Goal: Task Accomplishment & Management: Manage account settings

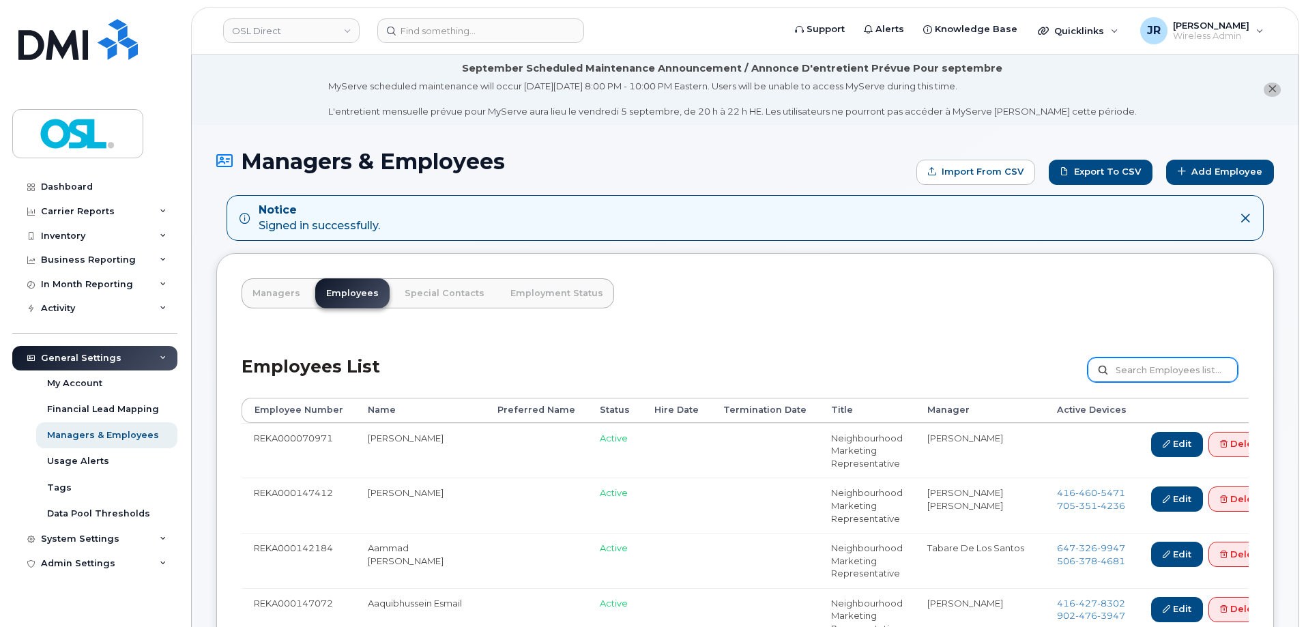
click at [1150, 374] on input "text" at bounding box center [1162, 369] width 150 height 25
paste input "REKA000151227"
type input "REKA000151227"
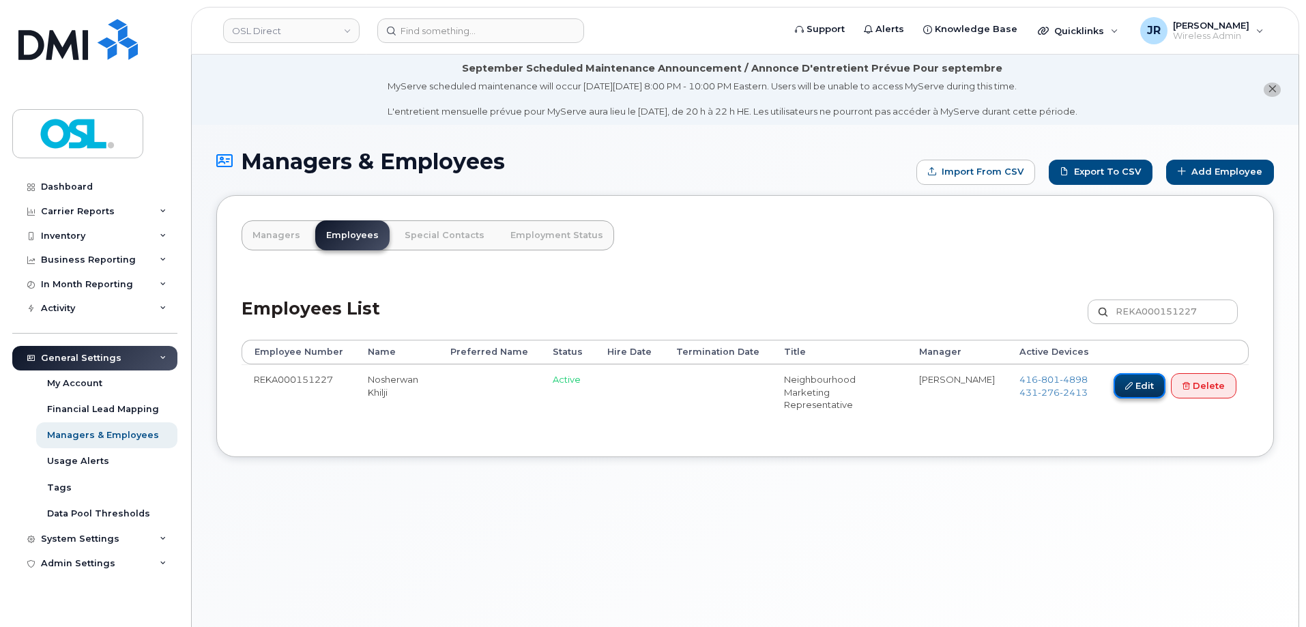
click at [1137, 385] on link "Edit" at bounding box center [1139, 385] width 52 height 25
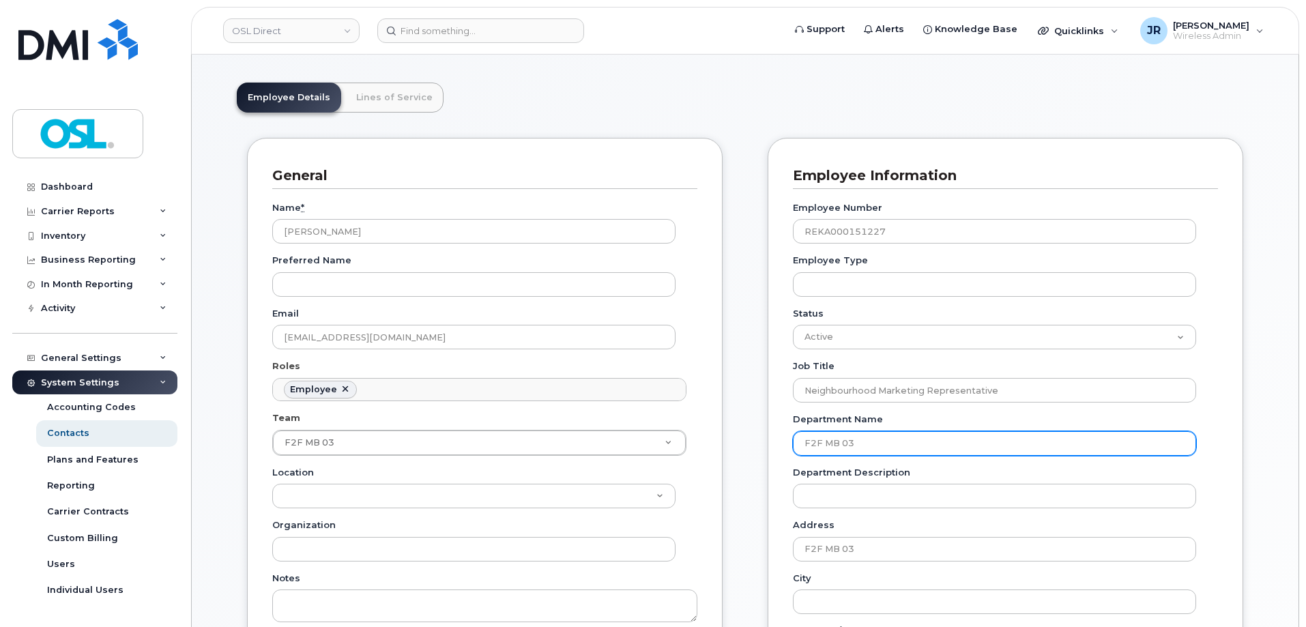
scroll to position [205, 0]
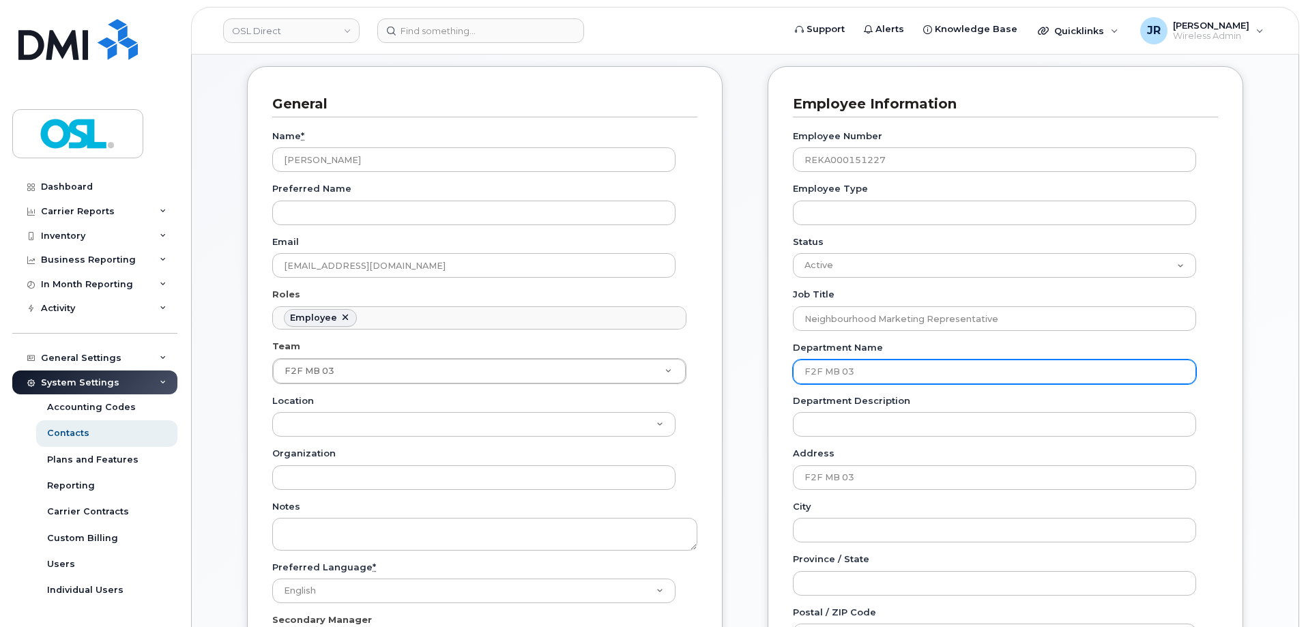
click at [837, 373] on input "F2F MB 03" at bounding box center [994, 372] width 403 height 25
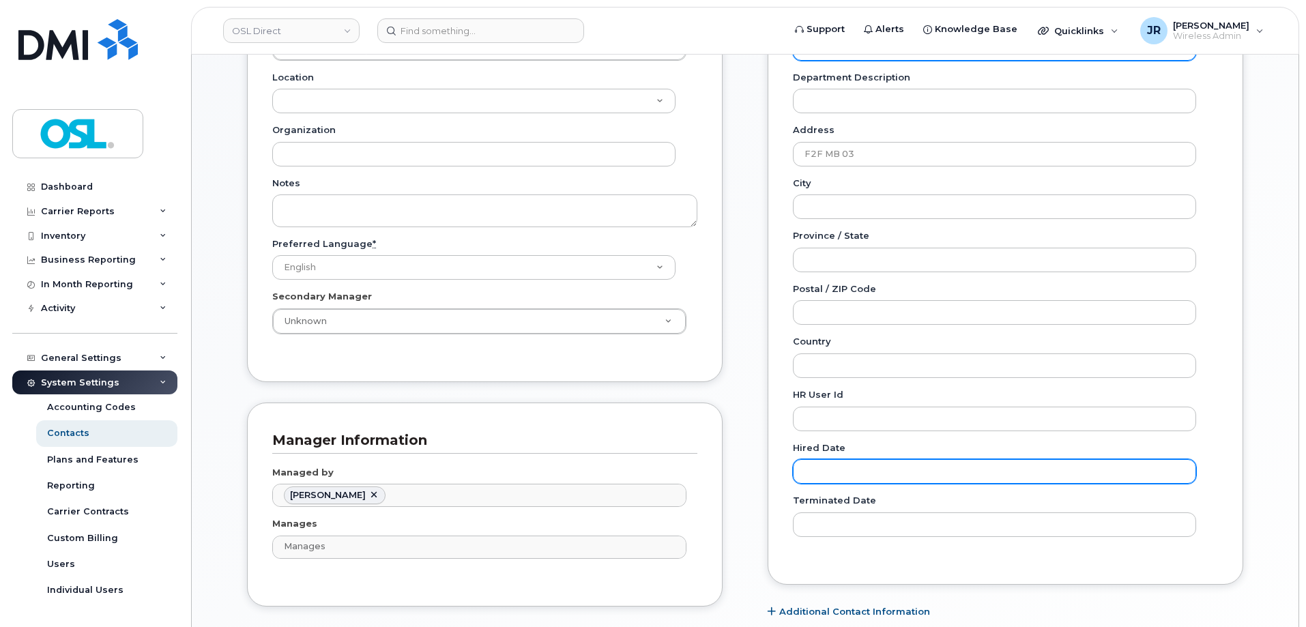
scroll to position [614, 0]
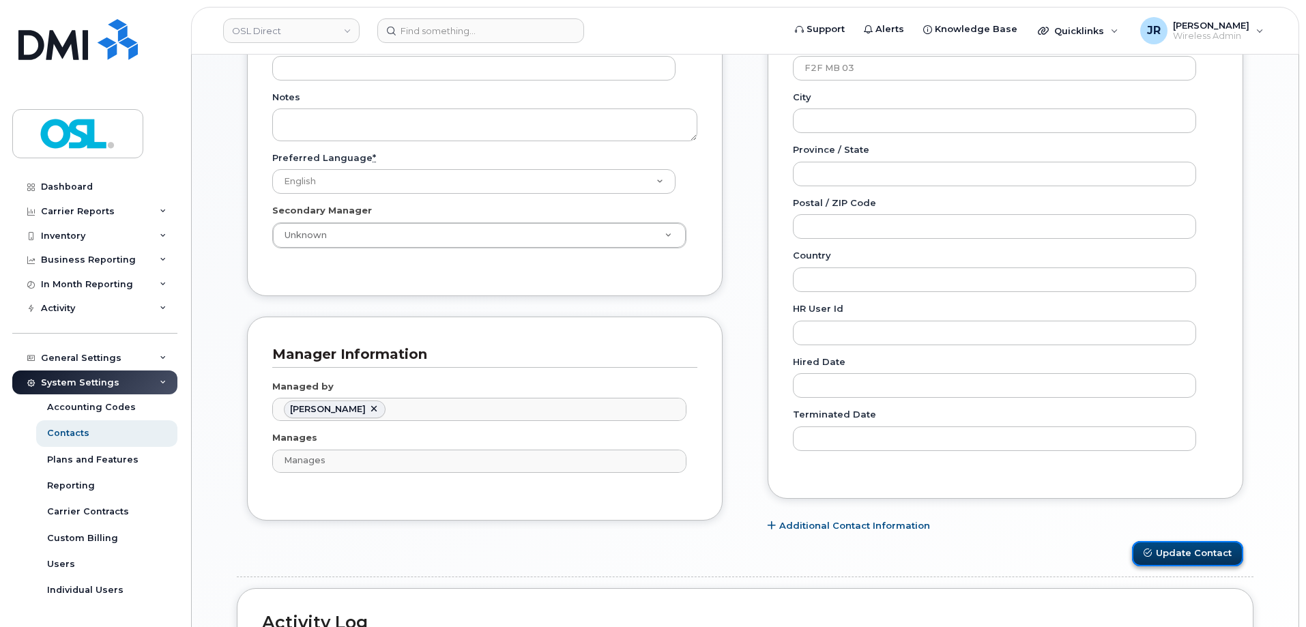
click at [1156, 544] on button "Update Contact" at bounding box center [1187, 553] width 111 height 25
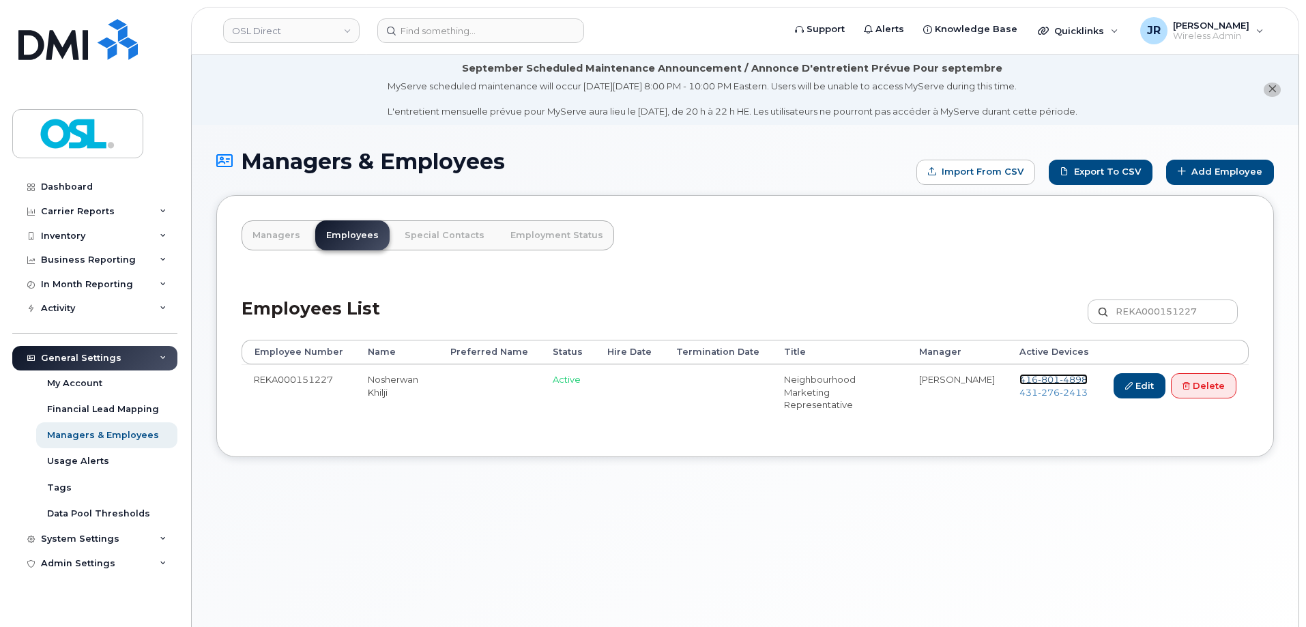
click at [1042, 377] on span "801" at bounding box center [1049, 379] width 22 height 11
click at [1045, 394] on span "276" at bounding box center [1049, 392] width 22 height 11
click at [1214, 385] on link "Delete" at bounding box center [1203, 385] width 65 height 25
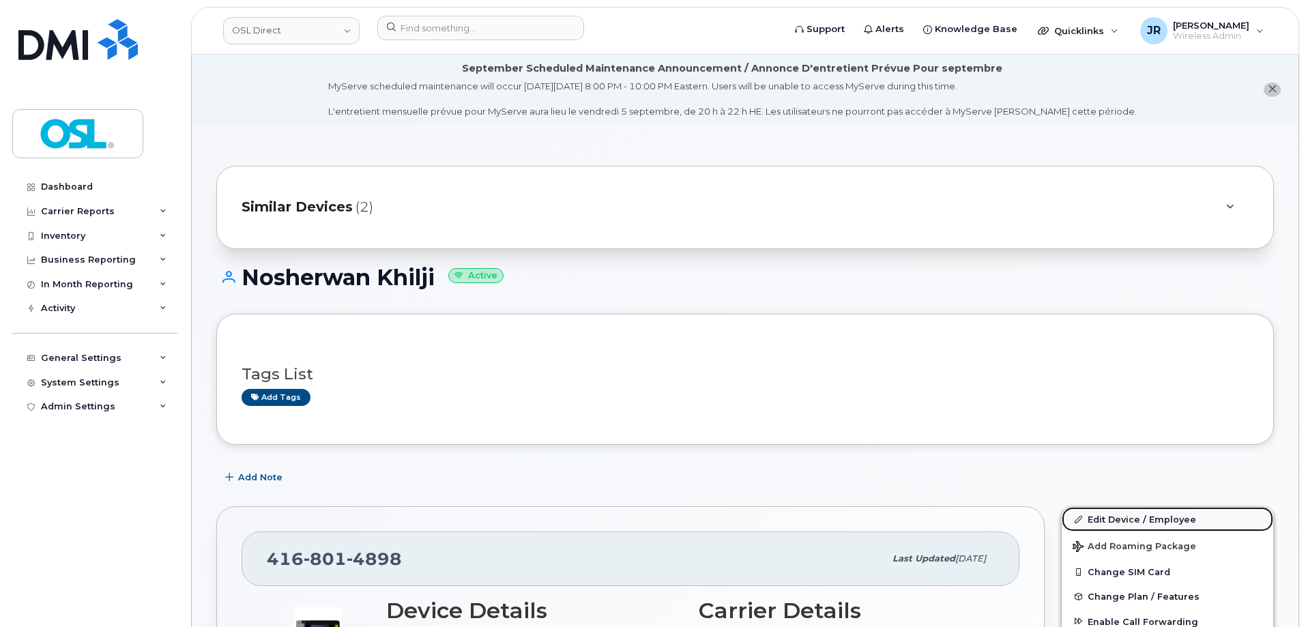
click at [1105, 514] on link "Edit Device / Employee" at bounding box center [1166, 519] width 211 height 25
click at [1123, 516] on link "Edit Device / Employee" at bounding box center [1166, 519] width 211 height 25
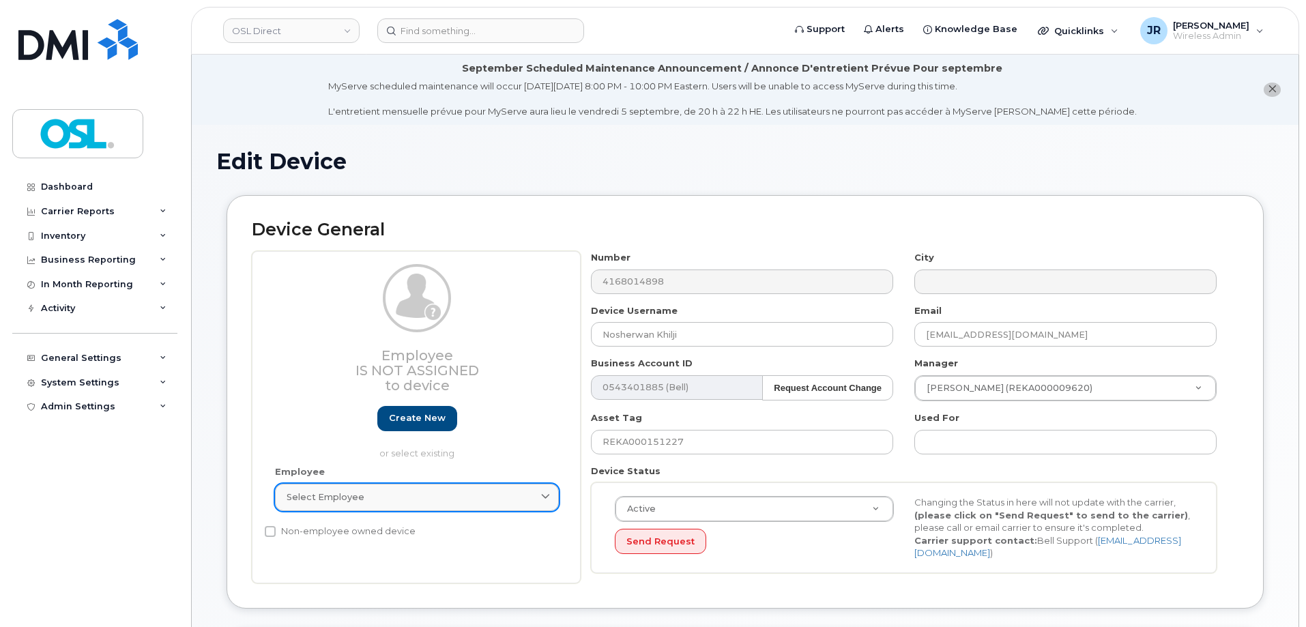
click at [445, 495] on div "Select employee" at bounding box center [417, 496] width 261 height 13
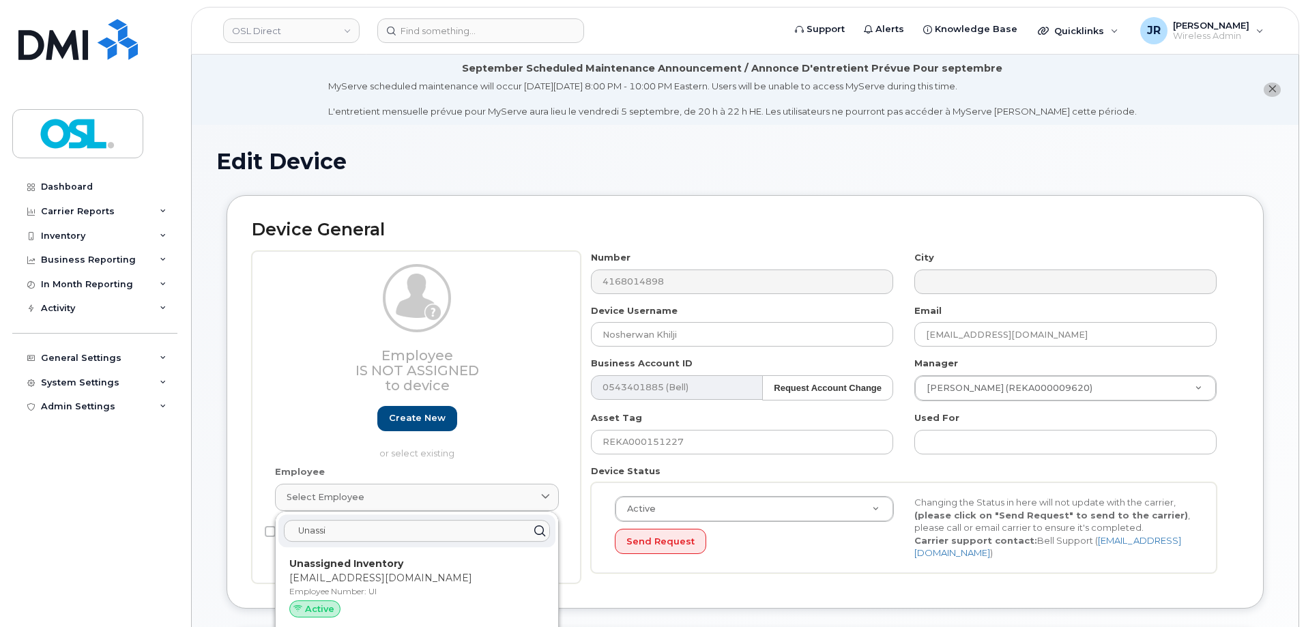
type input "Unassi"
click at [367, 559] on strong "Unassigned Inventory" at bounding box center [346, 563] width 114 height 12
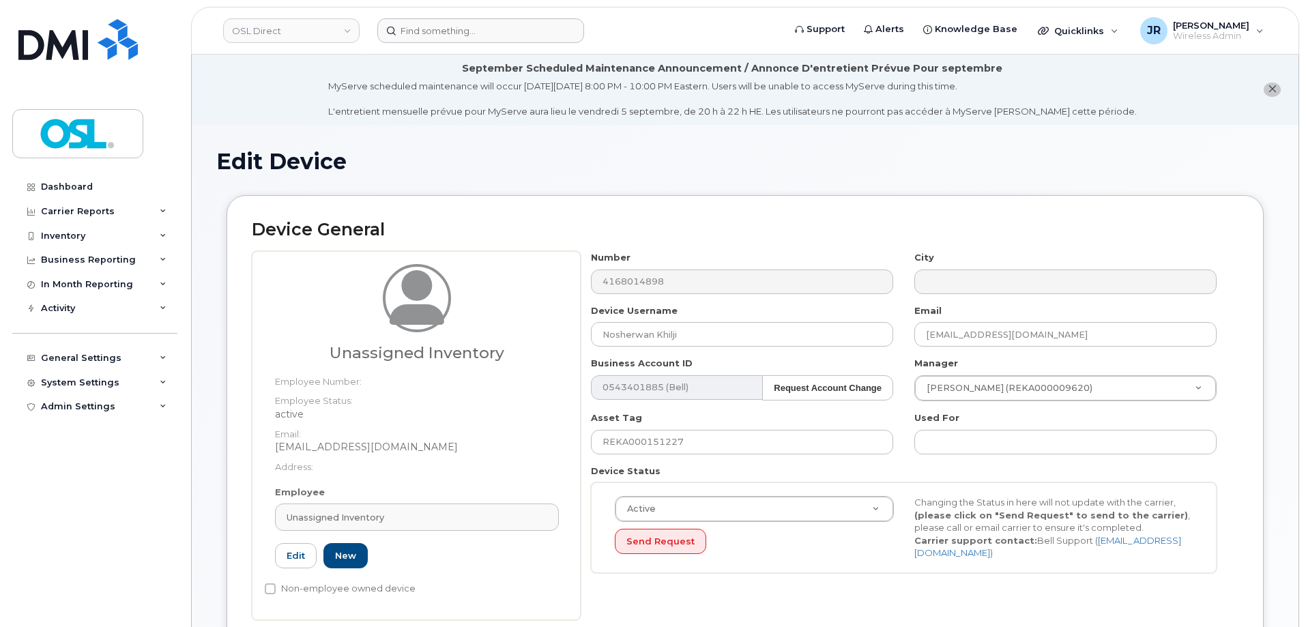
type input "Unassigned Inventory"
type input "[EMAIL_ADDRESS][DOMAIN_NAME]"
type input "4724252"
type input "UI"
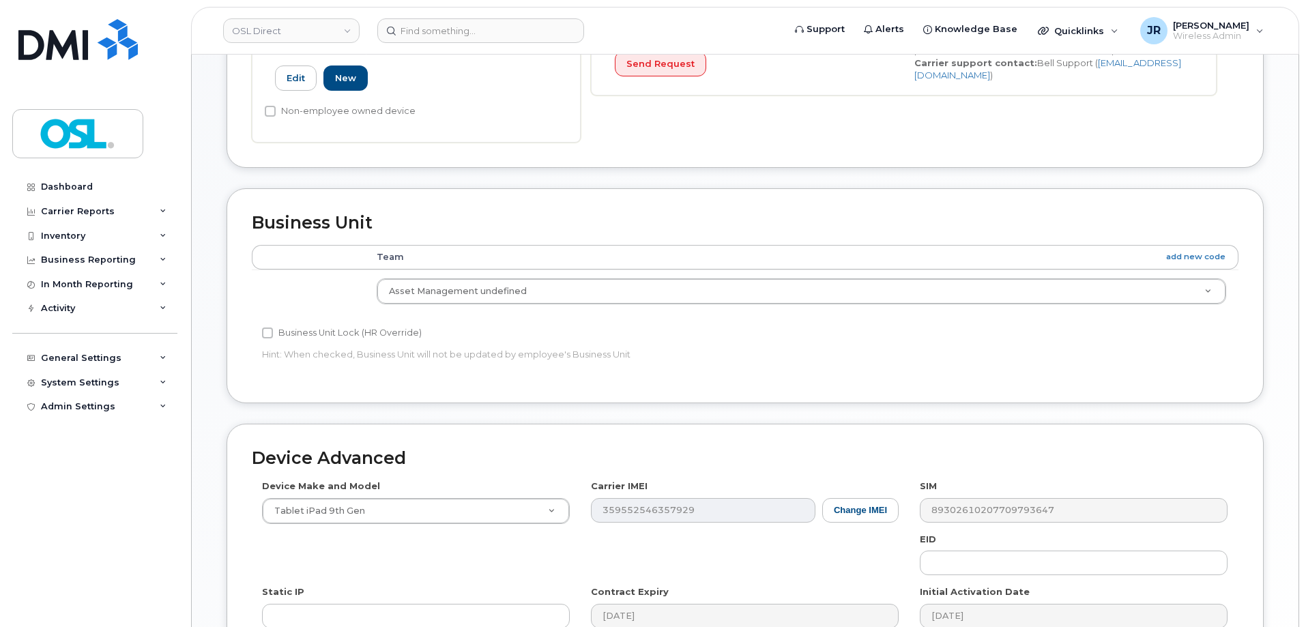
scroll to position [681, 0]
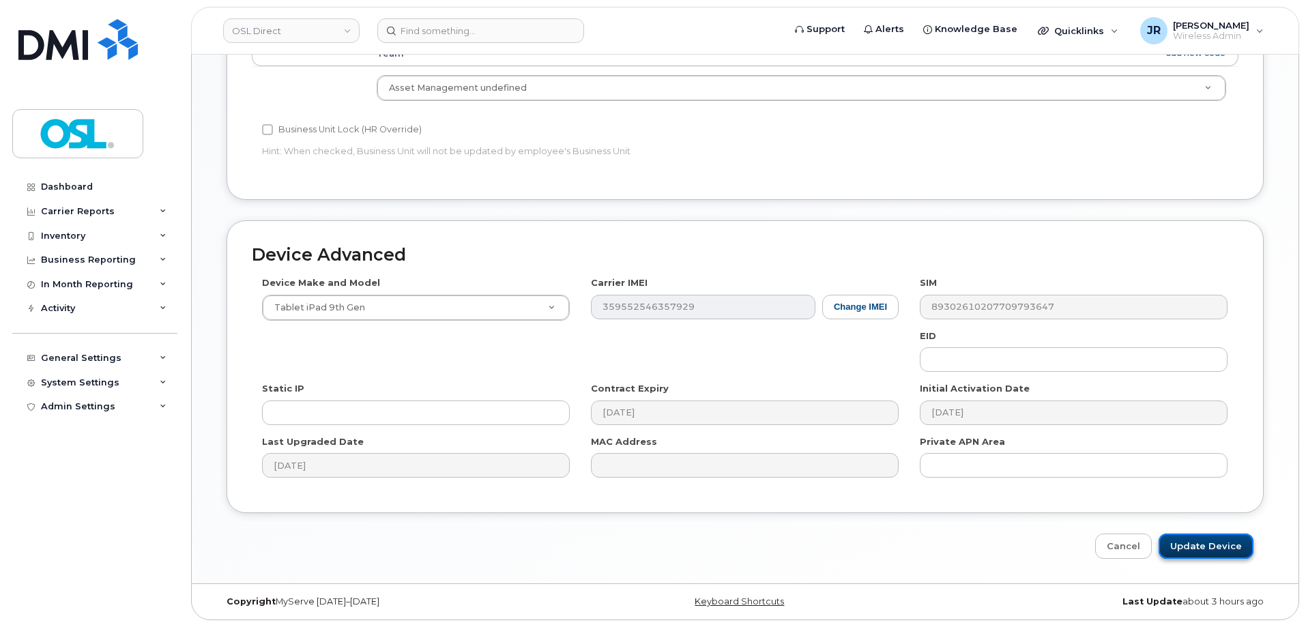
click at [1179, 553] on input "Update Device" at bounding box center [1205, 545] width 95 height 25
type input "Saving..."
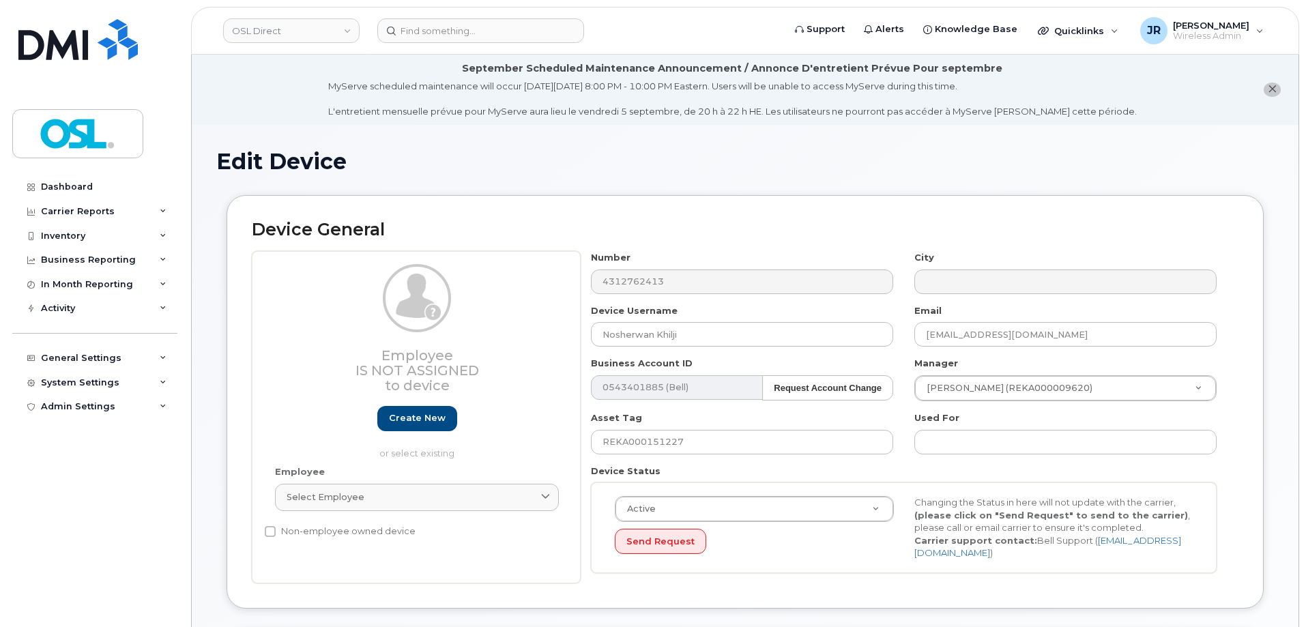
click at [381, 467] on div "Employee Select employee Type first three symbols or more" at bounding box center [417, 494] width 304 height 58
click at [385, 495] on div "Select employee" at bounding box center [417, 496] width 261 height 13
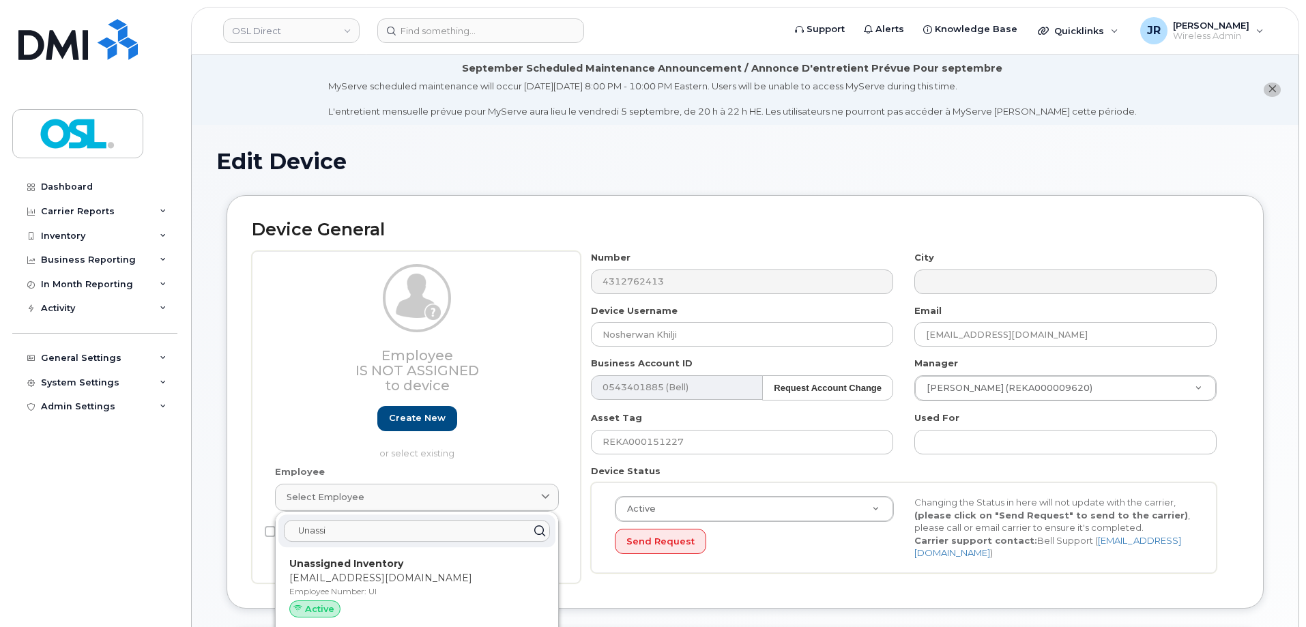
type input "Unassi"
click at [357, 561] on strong "Unassigned Inventory" at bounding box center [346, 563] width 114 height 12
type input "UI"
type input "Unassigned Inventory"
type input "[EMAIL_ADDRESS][DOMAIN_NAME]"
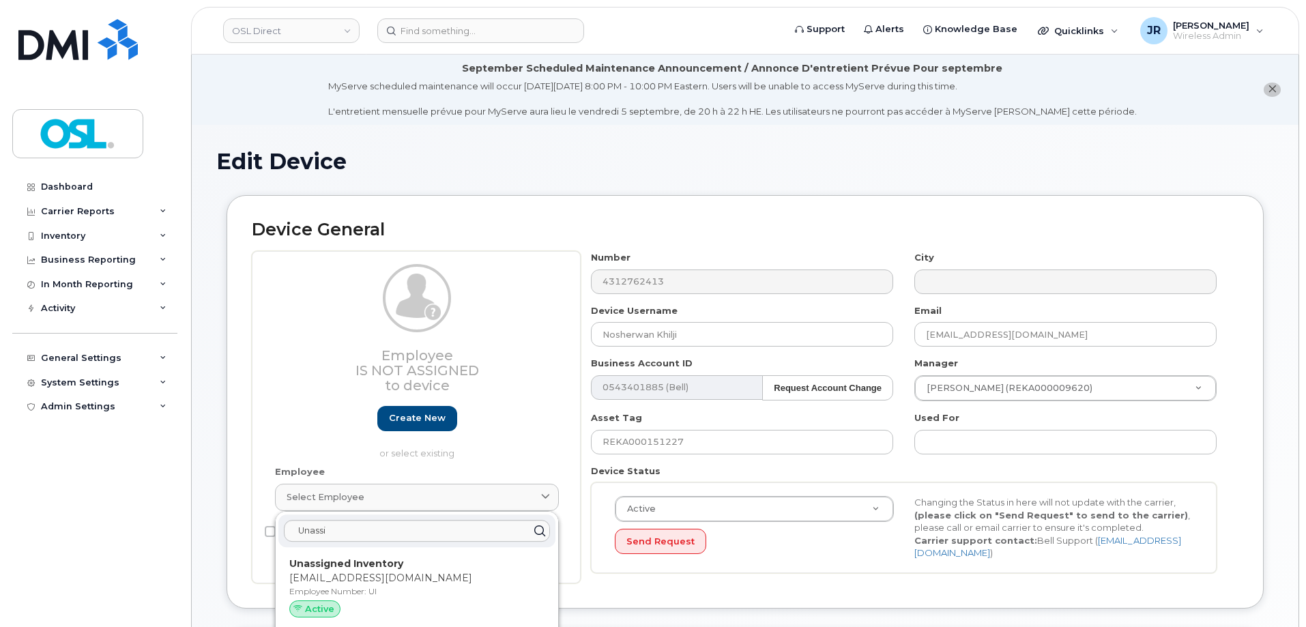
type input "4724252"
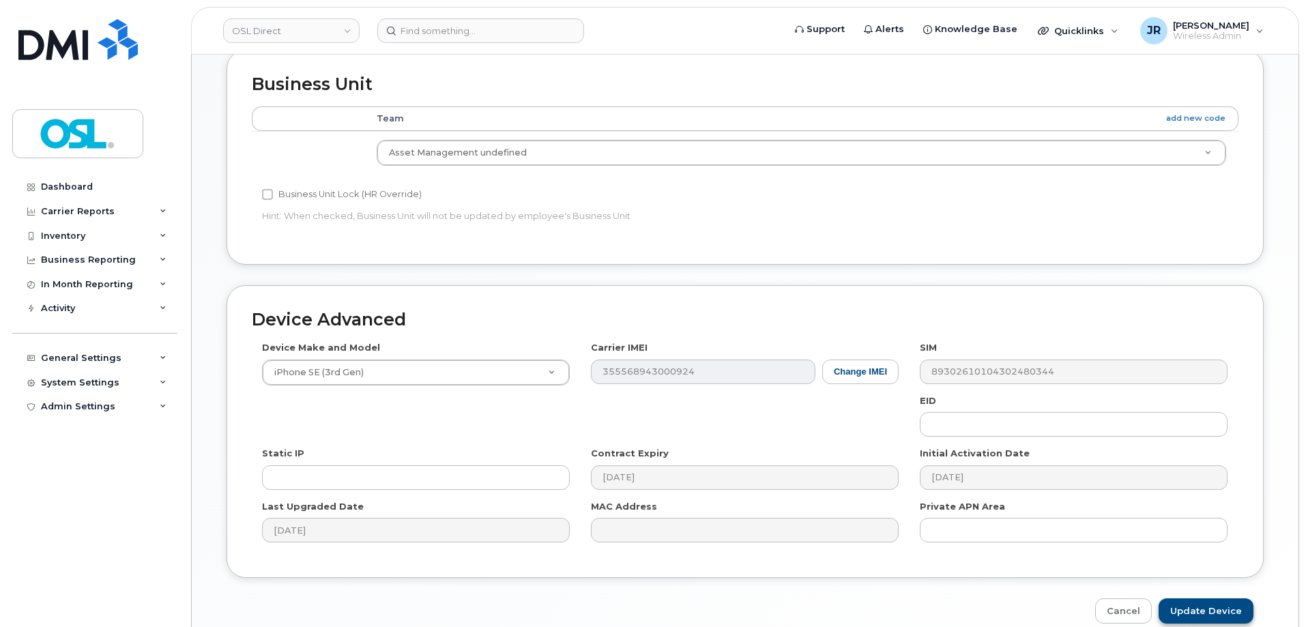
scroll to position [681, 0]
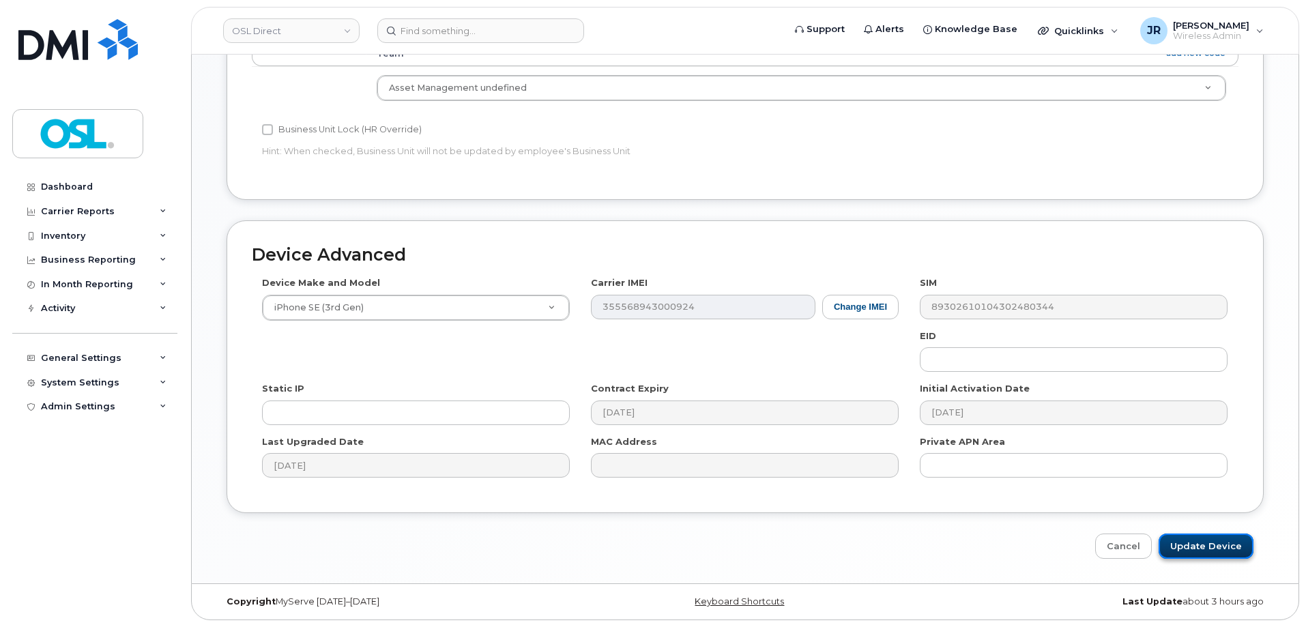
click at [1242, 546] on input "Update Device" at bounding box center [1205, 545] width 95 height 25
type input "Saving..."
